Goal: Task Accomplishment & Management: Use online tool/utility

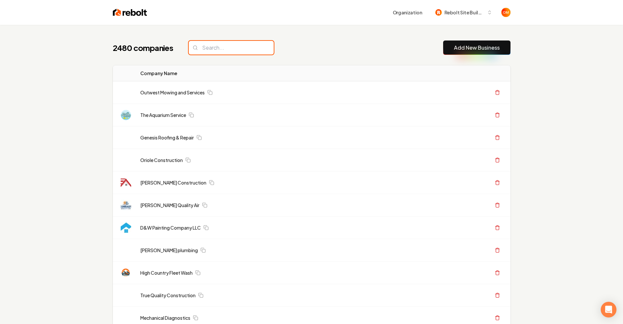
click at [229, 47] on input "search" at bounding box center [231, 48] width 85 height 14
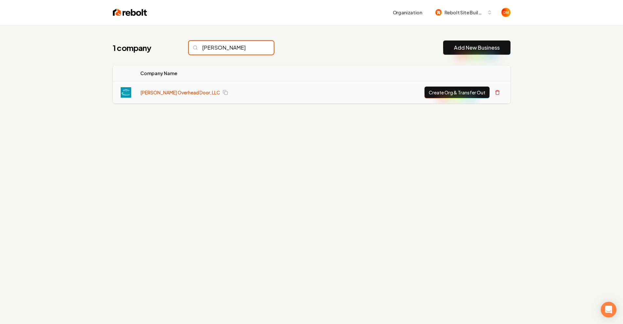
type input "[PERSON_NAME]"
click at [180, 93] on link "[PERSON_NAME] Overhead Door, LLC" at bounding box center [180, 92] width 80 height 7
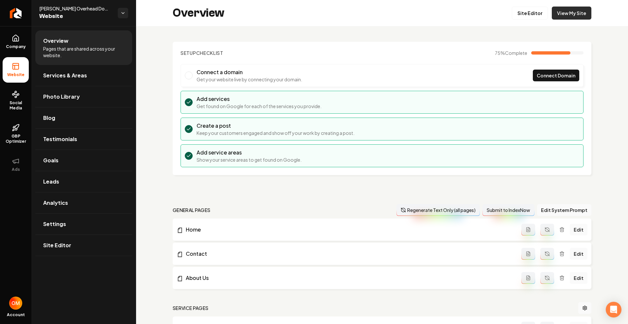
click at [566, 8] on link "View My Site" at bounding box center [571, 13] width 40 height 13
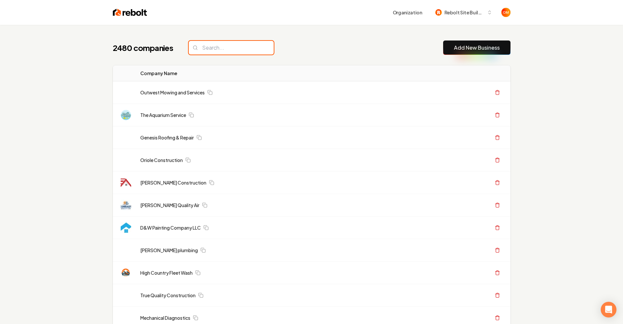
click at [227, 43] on input "search" at bounding box center [231, 48] width 85 height 14
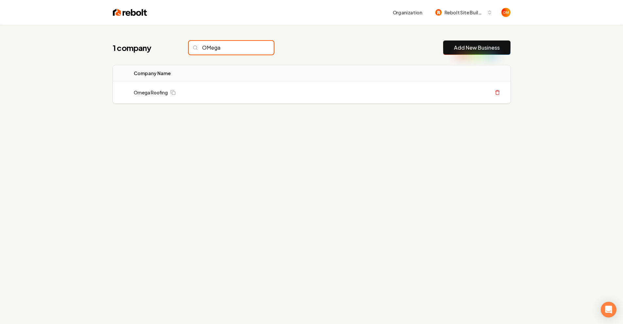
type input "OMega"
click at [254, 48] on input "OMega" at bounding box center [231, 48] width 85 height 14
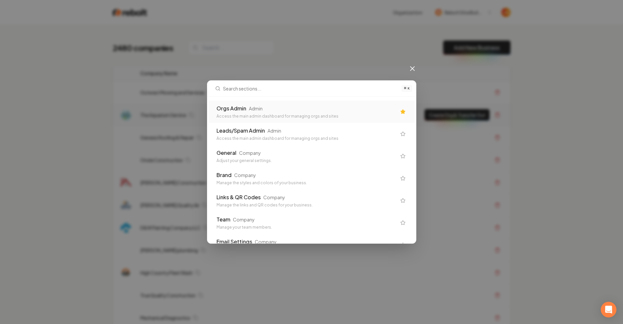
click at [282, 105] on div "Orgs Admin Admin" at bounding box center [306, 109] width 180 height 8
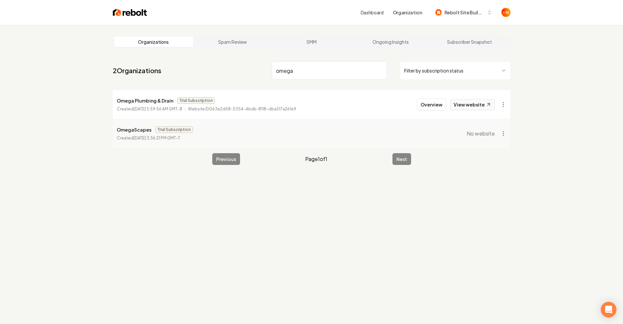
type input "omega"
click at [472, 100] on link "View website" at bounding box center [472, 104] width 45 height 11
click at [430, 104] on button "Overview" at bounding box center [431, 105] width 29 height 12
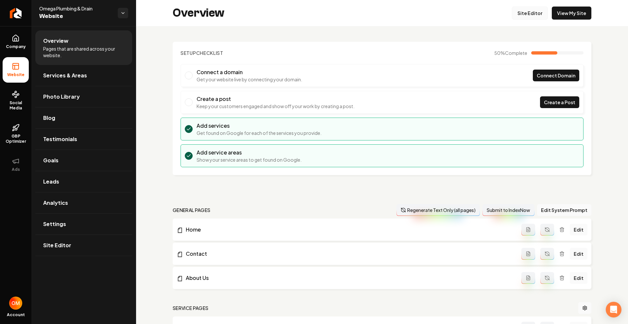
click at [518, 14] on link "Site Editor" at bounding box center [530, 13] width 36 height 13
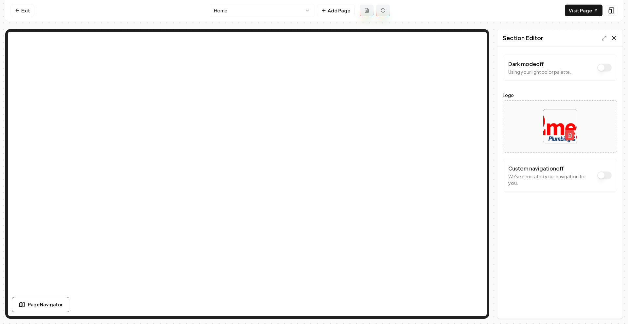
click at [613, 39] on icon at bounding box center [613, 37] width 3 height 3
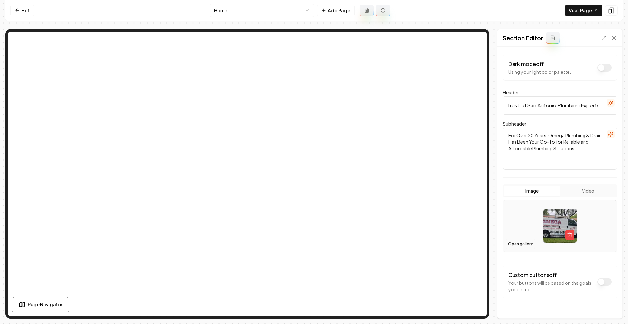
click at [517, 244] on button "Open gallery" at bounding box center [519, 244] width 29 height 10
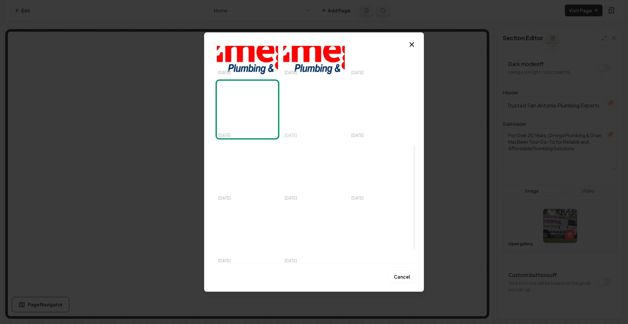
scroll to position [240, 0]
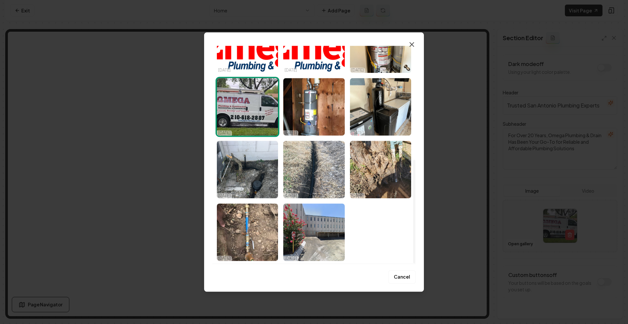
click at [413, 44] on icon "button" at bounding box center [412, 45] width 8 height 8
